Goal: Navigation & Orientation: Find specific page/section

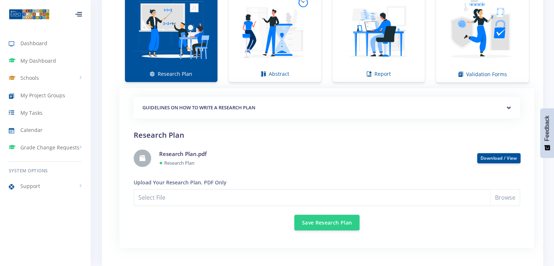
scroll to position [542, 0]
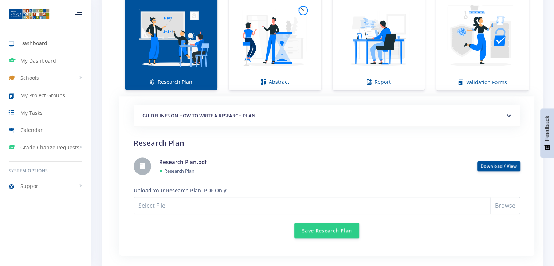
click at [35, 45] on span "Dashboard" at bounding box center [33, 43] width 27 height 8
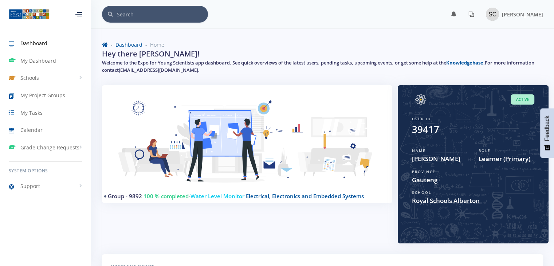
scroll to position [5, 5]
